Goal: Information Seeking & Learning: Learn about a topic

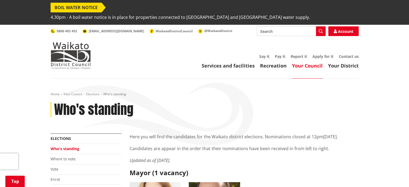
scroll to position [3333, 0]
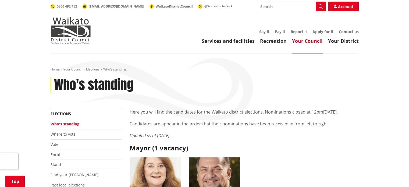
scroll to position [3318, 0]
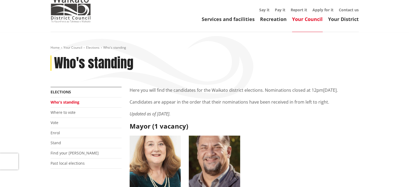
scroll to position [0, 0]
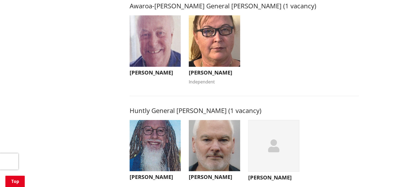
scroll to position [253, 0]
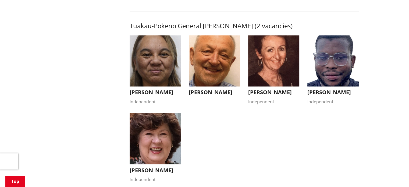
scroll to position [945, 0]
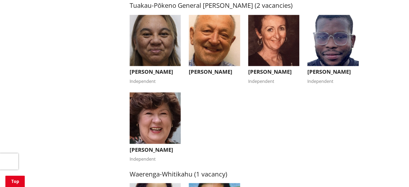
drag, startPoint x: 408, startPoint y: 54, endPoint x: 409, endPoint y: 73, distance: 18.8
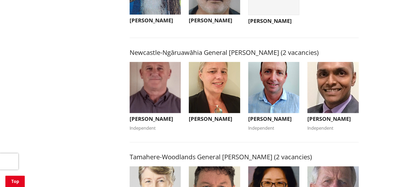
scroll to position [405, 0]
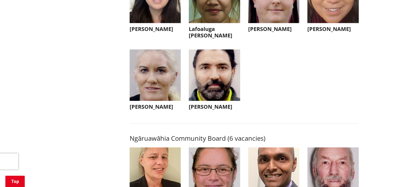
scroll to position [1605, 0]
